Goal: Task Accomplishment & Management: Use online tool/utility

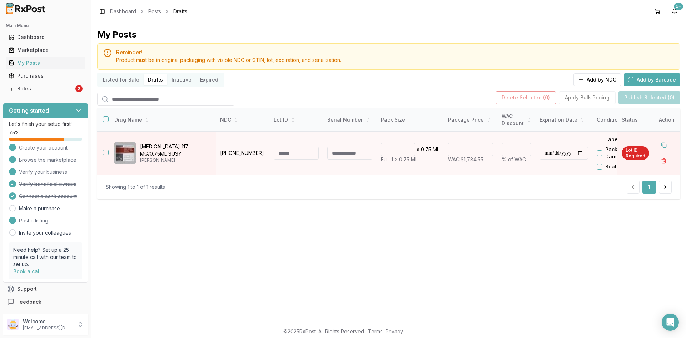
click at [120, 79] on button "Listed for Sale" at bounding box center [121, 79] width 45 height 11
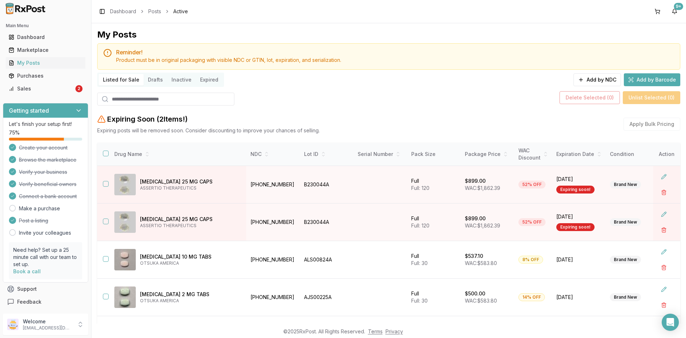
click at [126, 100] on input "search" at bounding box center [165, 99] width 137 height 13
paste input "******"
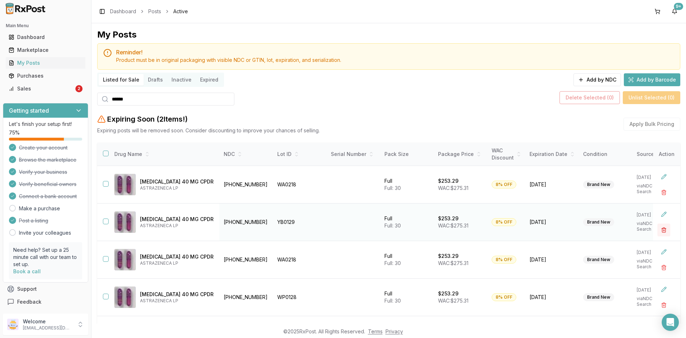
type input "******"
click at [662, 227] on button "button" at bounding box center [664, 229] width 13 height 13
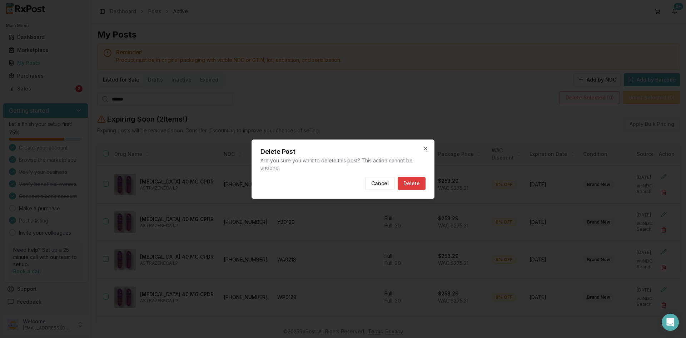
click at [417, 184] on button "Delete" at bounding box center [412, 183] width 28 height 13
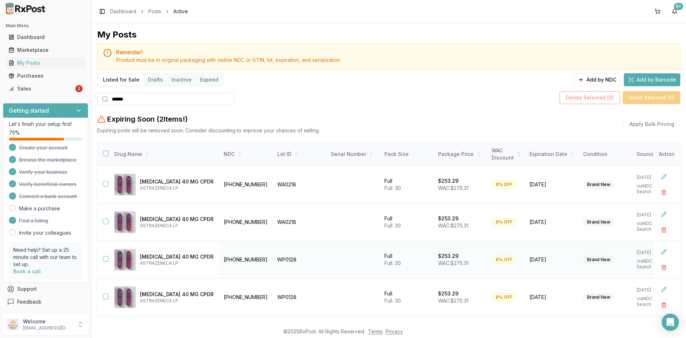
scroll to position [31, 0]
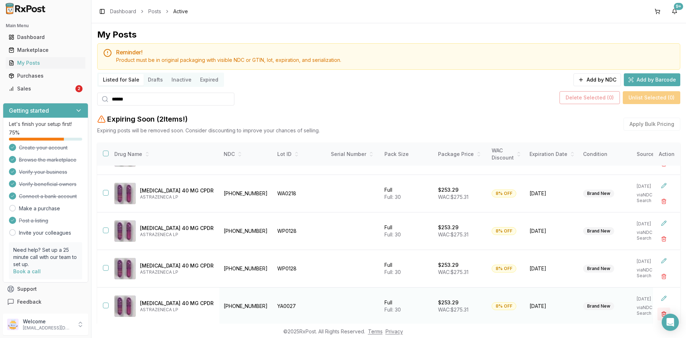
click at [658, 311] on button "button" at bounding box center [664, 313] width 13 height 13
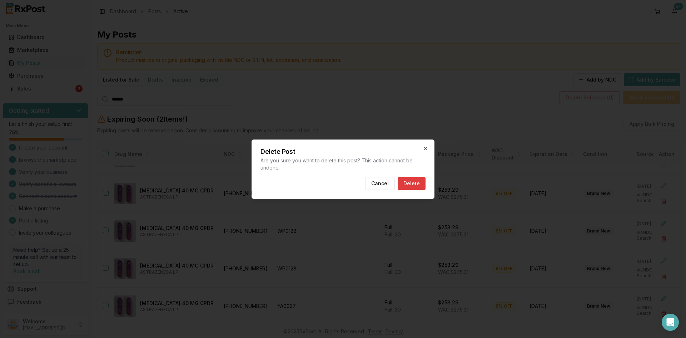
click at [417, 182] on button "Delete" at bounding box center [412, 183] width 28 height 13
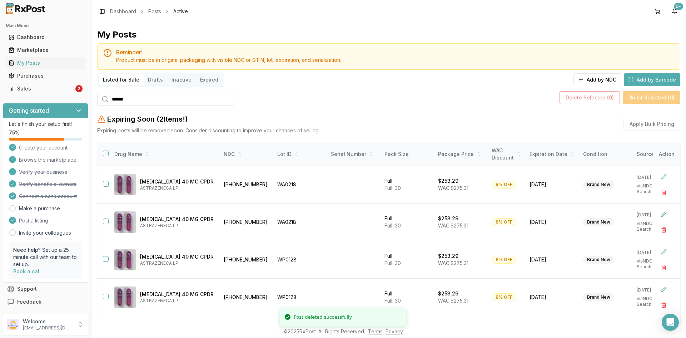
scroll to position [0, 0]
click at [595, 79] on button "Add by NDC" at bounding box center [598, 79] width 48 height 13
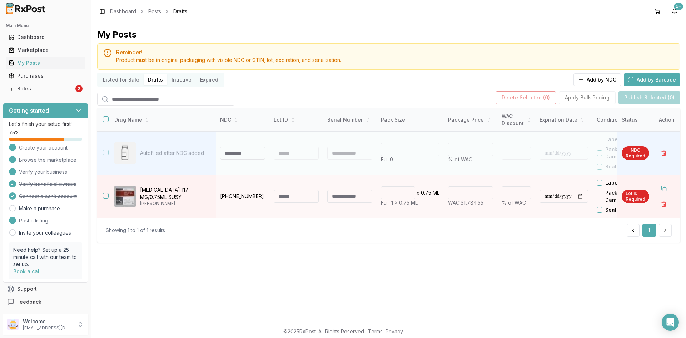
click at [235, 152] on input at bounding box center [242, 153] width 45 height 13
type input "**********"
click at [299, 154] on div at bounding box center [296, 153] width 45 height 13
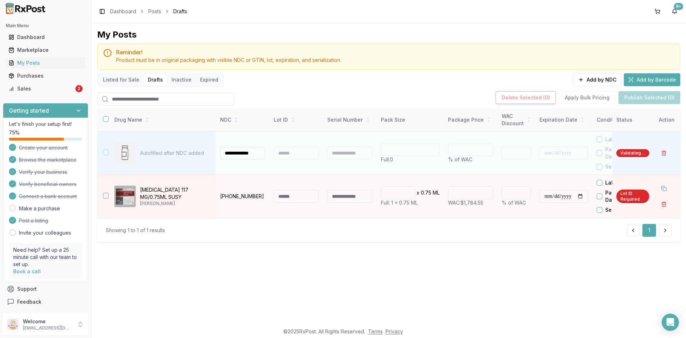
click at [299, 154] on div at bounding box center [296, 153] width 45 height 13
type input "**"
type input "*"
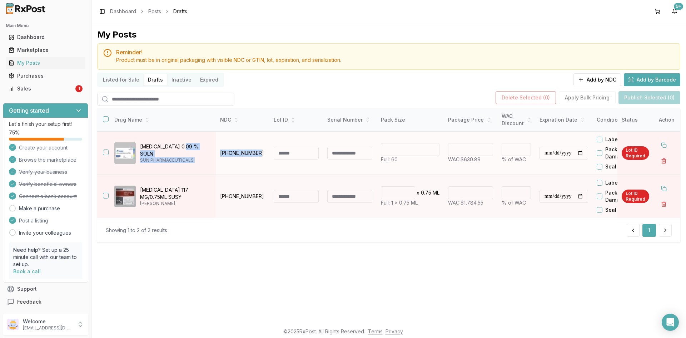
drag, startPoint x: 243, startPoint y: 150, endPoint x: 214, endPoint y: 149, distance: 28.2
click at [214, 149] on tr "**********" at bounding box center [430, 153] width 666 height 43
drag, startPoint x: 227, startPoint y: 158, endPoint x: 237, endPoint y: 159, distance: 9.4
click at [227, 158] on td "[PHONE_NUMBER]" at bounding box center [243, 153] width 54 height 43
click at [239, 160] on td "[PHONE_NUMBER]" at bounding box center [243, 153] width 54 height 43
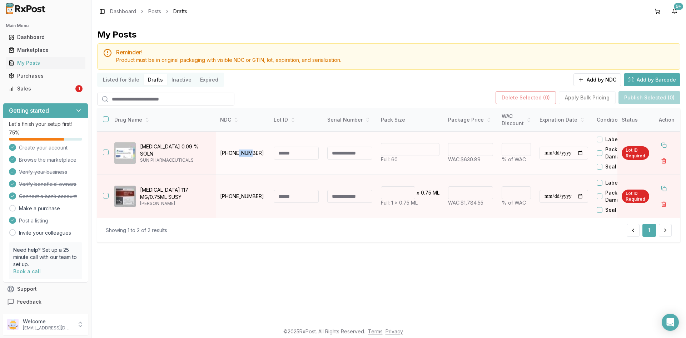
click at [239, 160] on td "[PHONE_NUMBER]" at bounding box center [243, 153] width 54 height 43
click at [117, 78] on button "Listed for Sale" at bounding box center [121, 79] width 45 height 11
click at [118, 78] on button "Listed for Sale" at bounding box center [121, 79] width 45 height 11
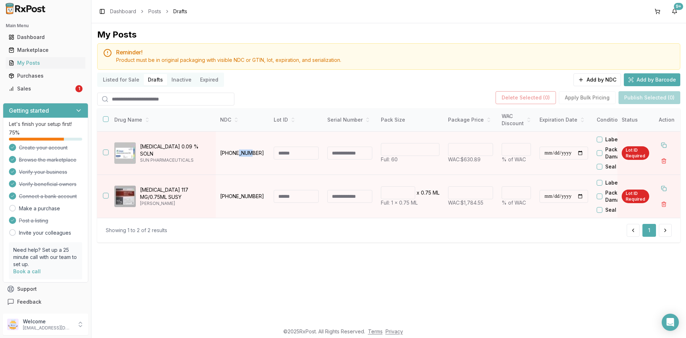
click at [118, 77] on button "Listed for Sale" at bounding box center [121, 79] width 45 height 11
click at [118, 76] on button "Listed for Sale" at bounding box center [121, 79] width 45 height 11
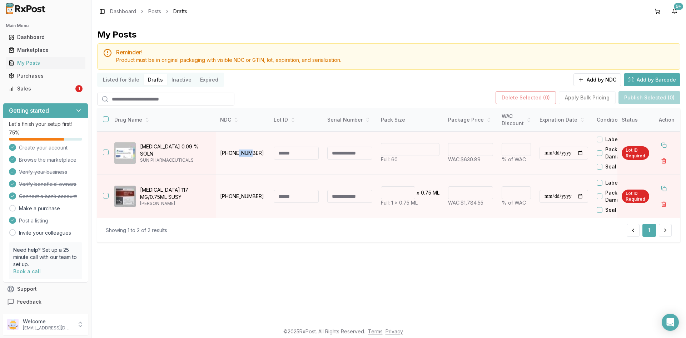
click at [118, 76] on button "Listed for Sale" at bounding box center [121, 79] width 45 height 11
click at [117, 76] on button "Listed for Sale" at bounding box center [121, 79] width 45 height 11
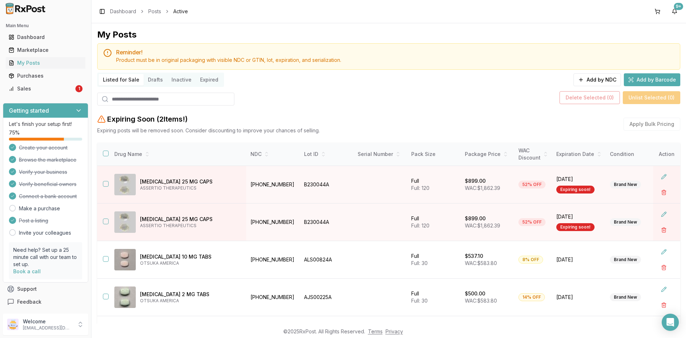
click at [122, 101] on input "search" at bounding box center [165, 99] width 137 height 13
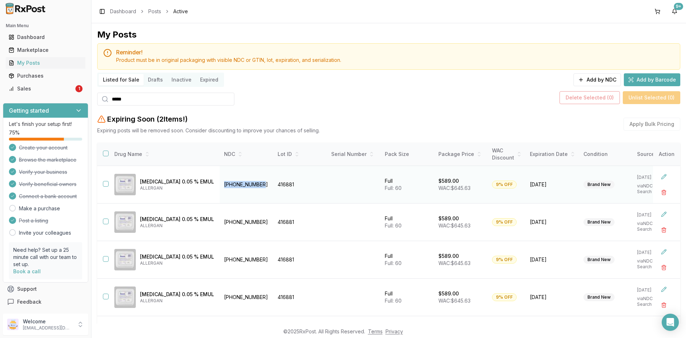
drag, startPoint x: 258, startPoint y: 184, endPoint x: 218, endPoint y: 182, distance: 39.7
click at [220, 182] on td "[PHONE_NUMBER]" at bounding box center [247, 185] width 54 height 38
copy td "[PHONE_NUMBER]"
click at [659, 191] on button "button" at bounding box center [664, 192] width 13 height 13
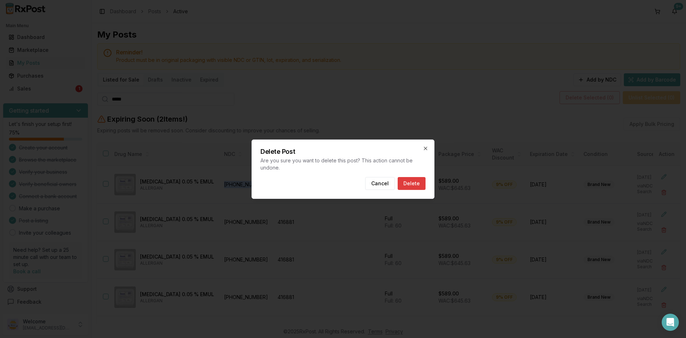
click at [416, 183] on button "Delete" at bounding box center [412, 183] width 28 height 13
click at [658, 229] on div at bounding box center [343, 169] width 686 height 338
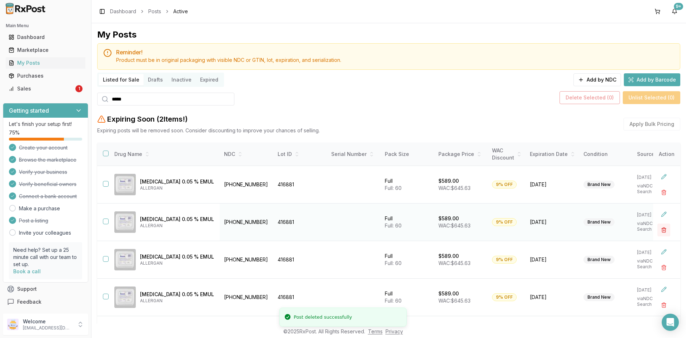
click at [658, 229] on button "button" at bounding box center [664, 229] width 13 height 13
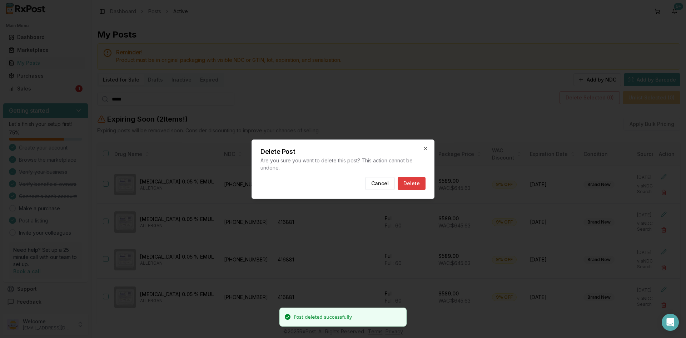
click at [417, 182] on button "Delete" at bounding box center [412, 183] width 28 height 13
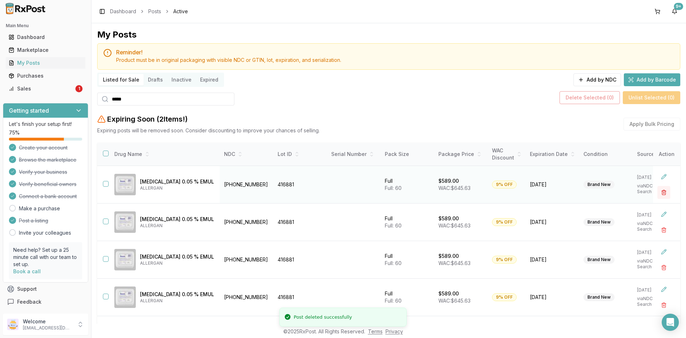
click at [658, 192] on button "button" at bounding box center [664, 192] width 13 height 13
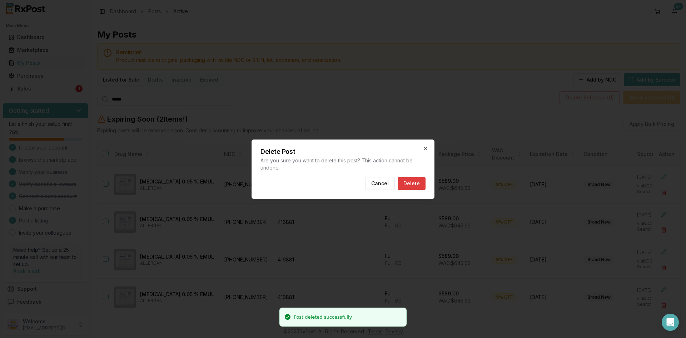
click at [420, 180] on button "Delete" at bounding box center [412, 183] width 28 height 13
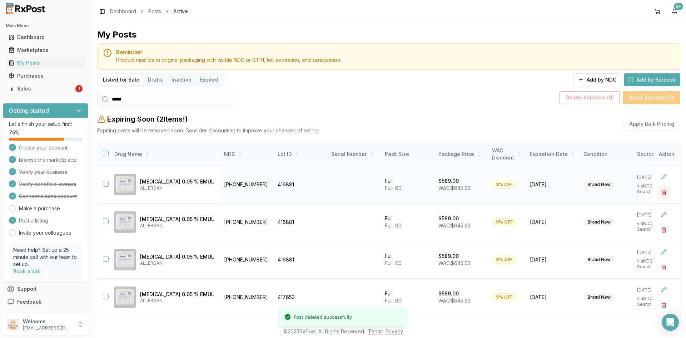
click at [659, 192] on button "button" at bounding box center [664, 192] width 13 height 13
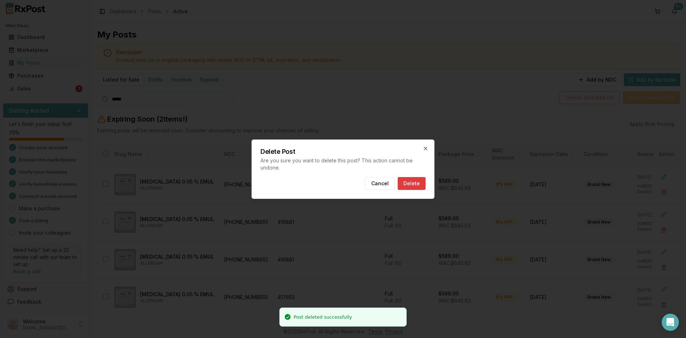
click at [410, 184] on button "Delete" at bounding box center [412, 183] width 28 height 13
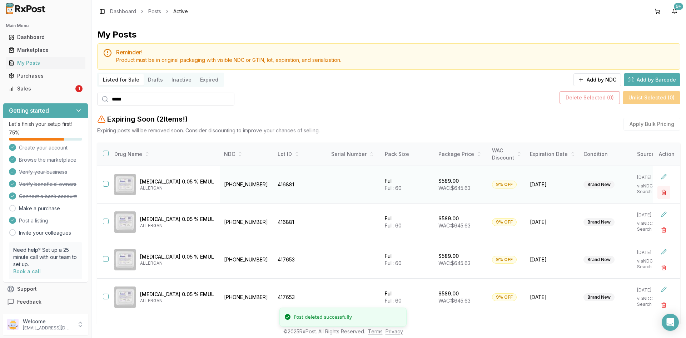
click at [659, 190] on button "button" at bounding box center [664, 192] width 13 height 13
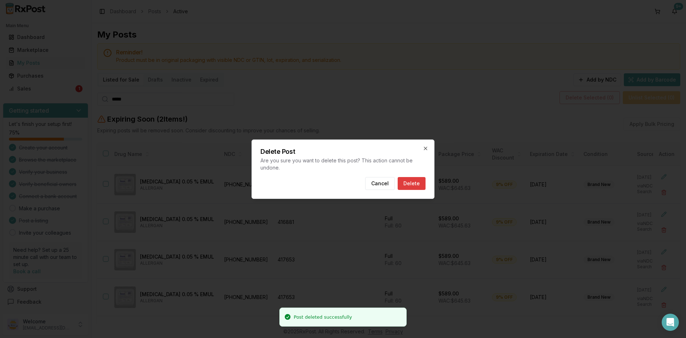
click at [421, 184] on button "Delete" at bounding box center [412, 183] width 28 height 13
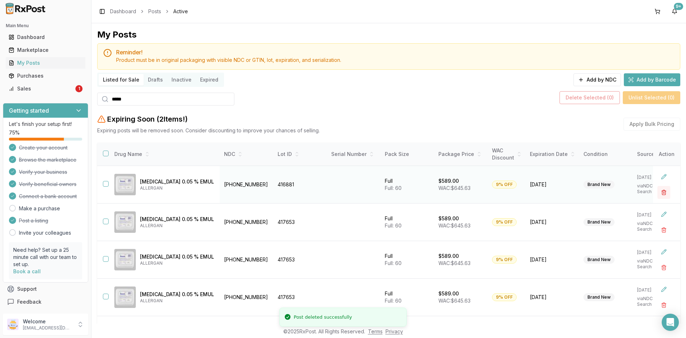
click at [661, 191] on button "button" at bounding box center [664, 192] width 13 height 13
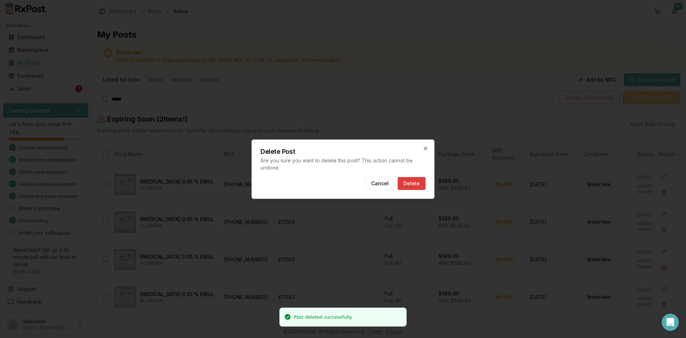
click at [418, 183] on button "Delete" at bounding box center [412, 183] width 28 height 13
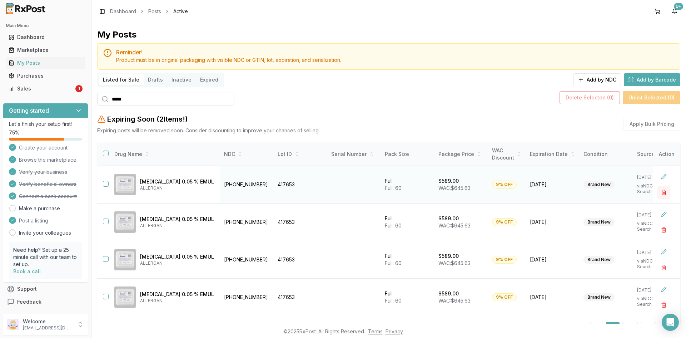
click at [663, 192] on button "button" at bounding box center [664, 192] width 13 height 13
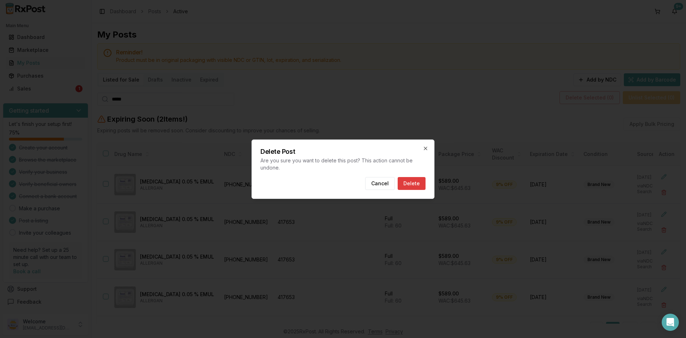
click at [416, 186] on button "Delete" at bounding box center [412, 183] width 28 height 13
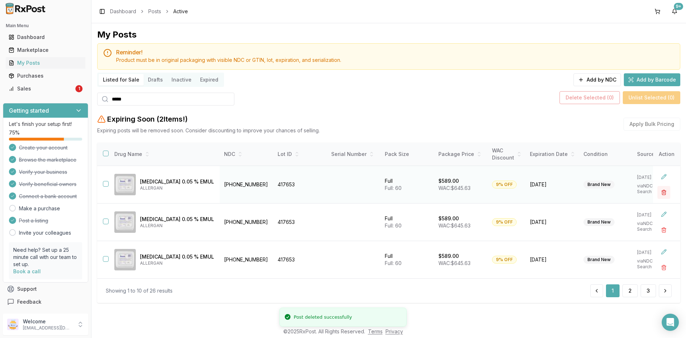
click at [664, 191] on button "button" at bounding box center [664, 192] width 13 height 13
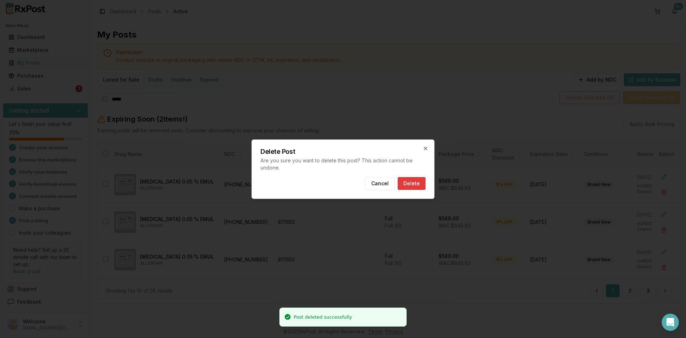
click at [410, 181] on button "Delete" at bounding box center [412, 183] width 28 height 13
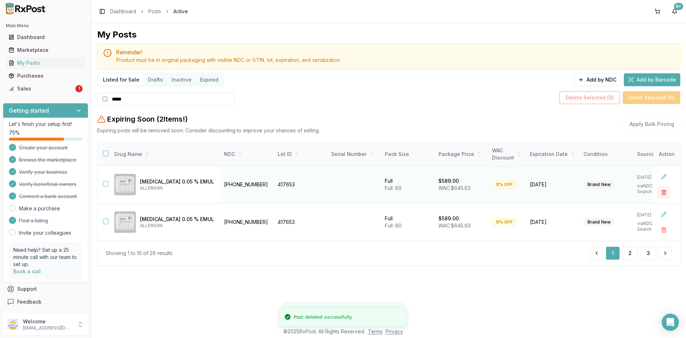
click at [663, 190] on button "button" at bounding box center [664, 192] width 13 height 13
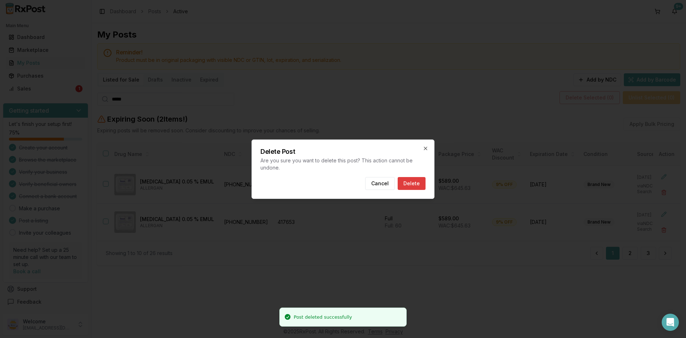
click at [406, 182] on button "Delete" at bounding box center [412, 183] width 28 height 13
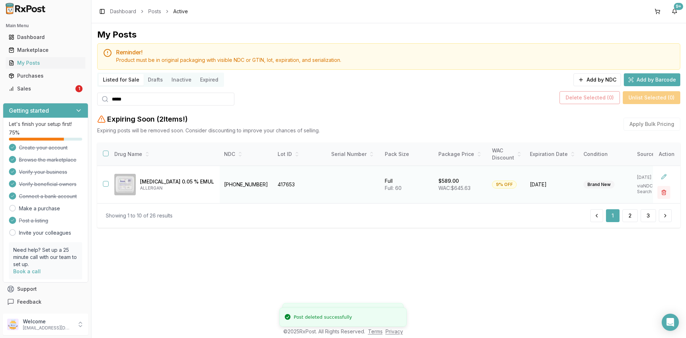
click at [665, 193] on button "button" at bounding box center [664, 192] width 13 height 13
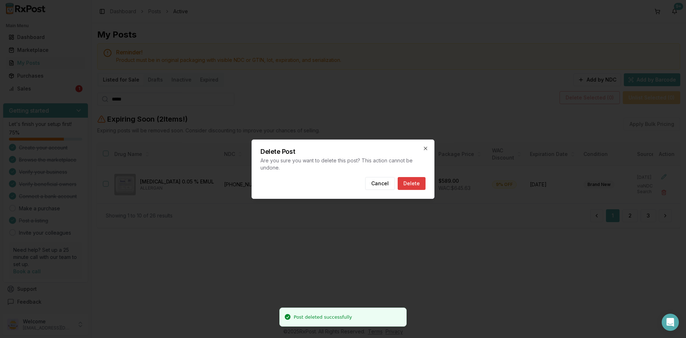
click at [420, 183] on button "Delete" at bounding box center [412, 183] width 28 height 13
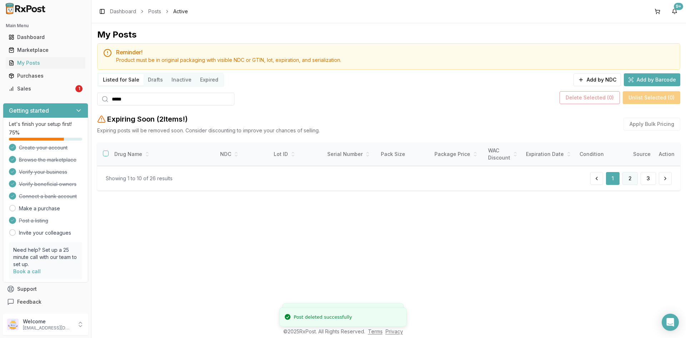
click at [630, 180] on button "2" at bounding box center [630, 178] width 15 height 13
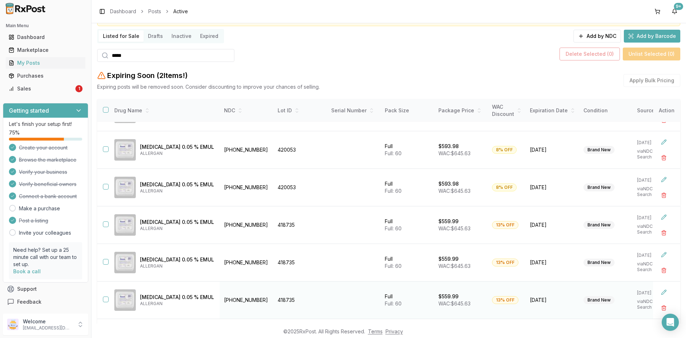
scroll to position [80, 0]
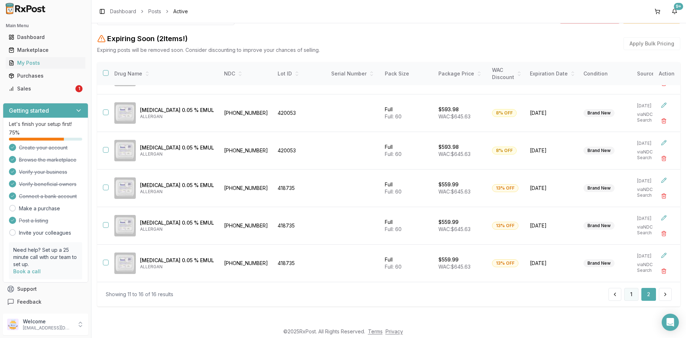
click at [628, 294] on button "1" at bounding box center [631, 294] width 14 height 13
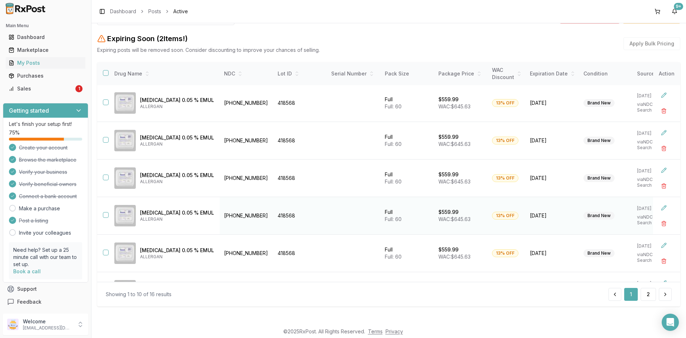
scroll to position [182, 0]
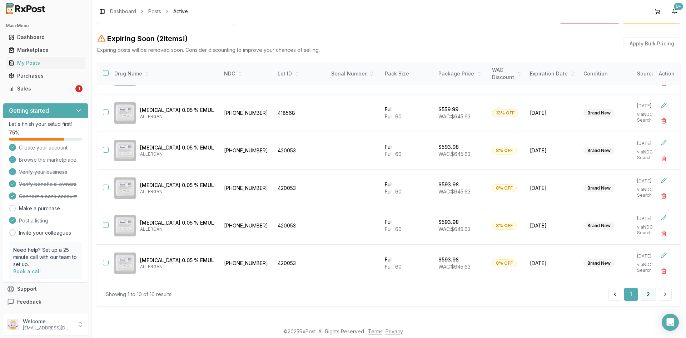
click at [647, 294] on button "2" at bounding box center [648, 294] width 15 height 13
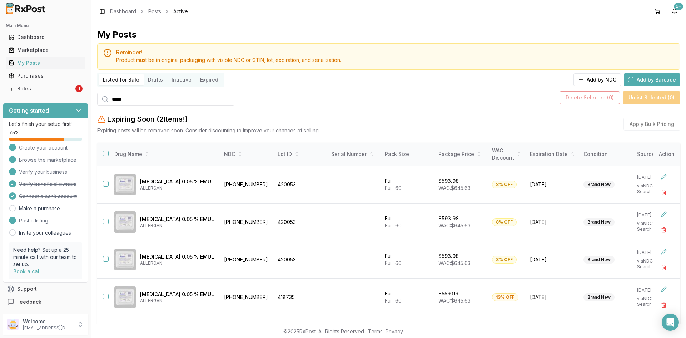
drag, startPoint x: 138, startPoint y: 103, endPoint x: 99, endPoint y: 105, distance: 38.6
click at [99, 105] on div "*****" at bounding box center [165, 99] width 137 height 13
paste input "**"
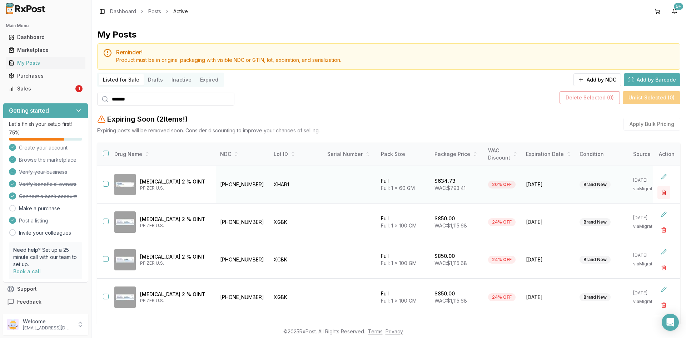
type input "*******"
click at [659, 191] on button "button" at bounding box center [664, 192] width 13 height 13
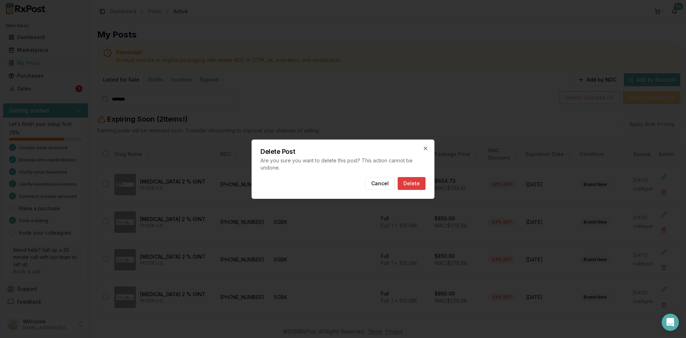
click at [412, 180] on button "Delete" at bounding box center [412, 183] width 28 height 13
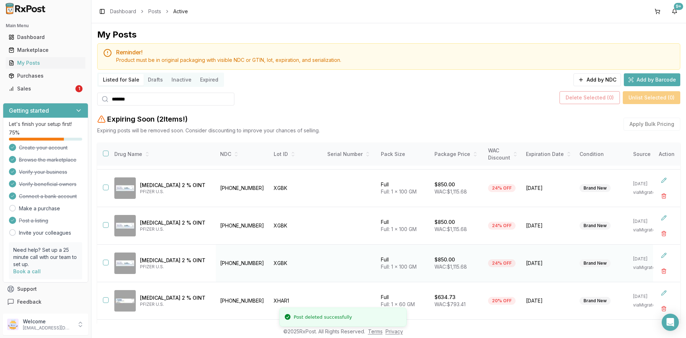
scroll to position [143, 0]
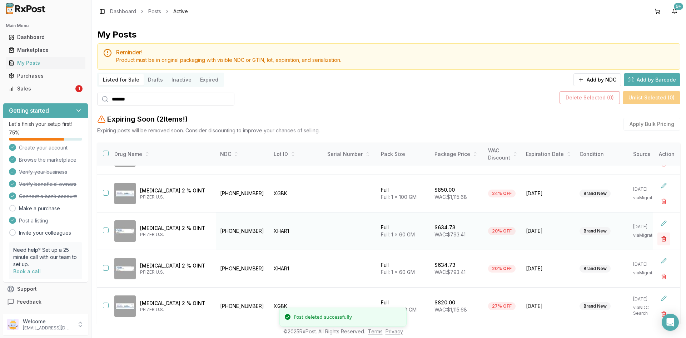
click at [659, 236] on button "button" at bounding box center [664, 238] width 13 height 13
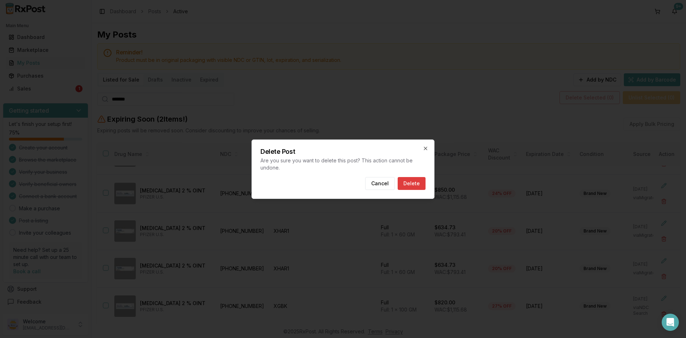
click at [410, 182] on button "Delete" at bounding box center [412, 183] width 28 height 13
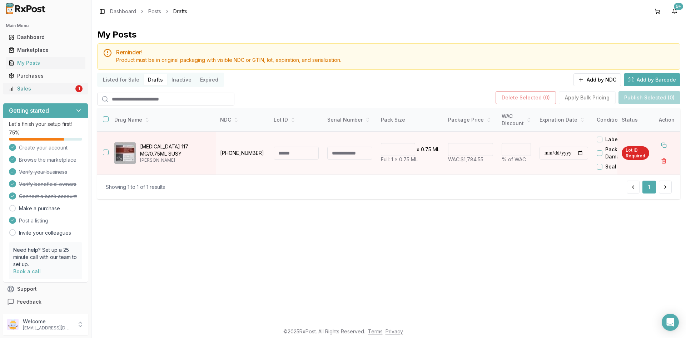
click at [26, 86] on div "Sales" at bounding box center [41, 88] width 65 height 7
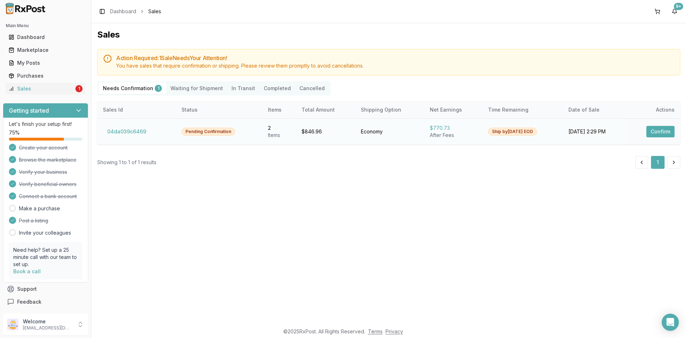
click at [660, 128] on button "Confirm" at bounding box center [661, 131] width 28 height 11
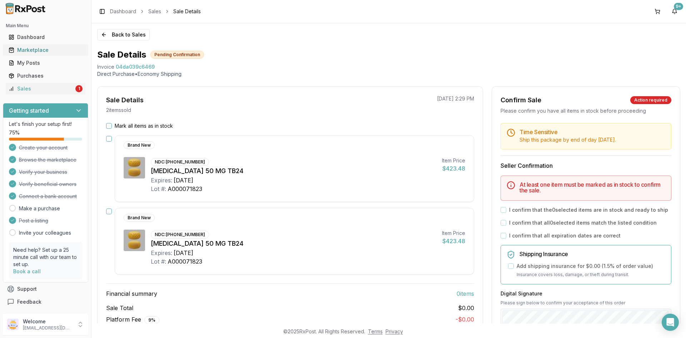
click at [28, 51] on div "Marketplace" at bounding box center [46, 49] width 74 height 7
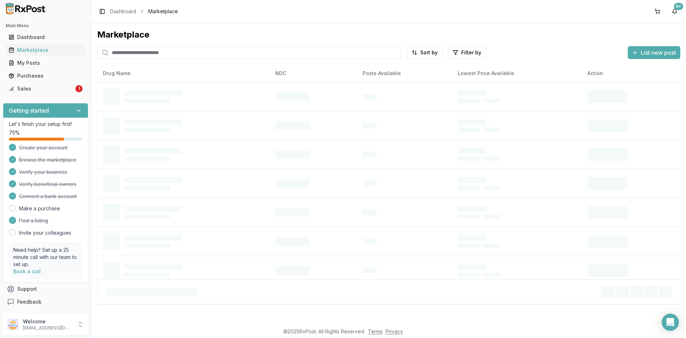
click at [125, 54] on input "search" at bounding box center [249, 52] width 304 height 13
paste input "**********"
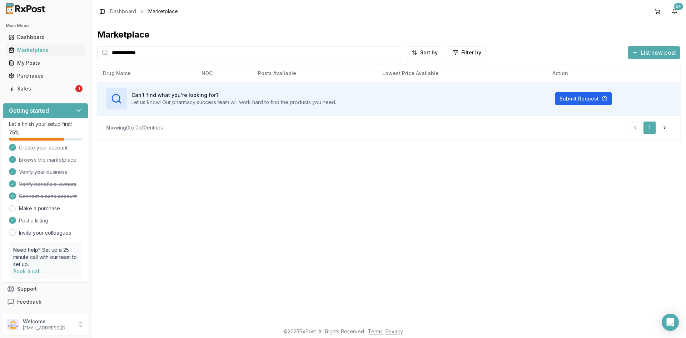
click at [113, 52] on input "**********" at bounding box center [249, 52] width 304 height 13
type input "**********"
